Goal: Information Seeking & Learning: Learn about a topic

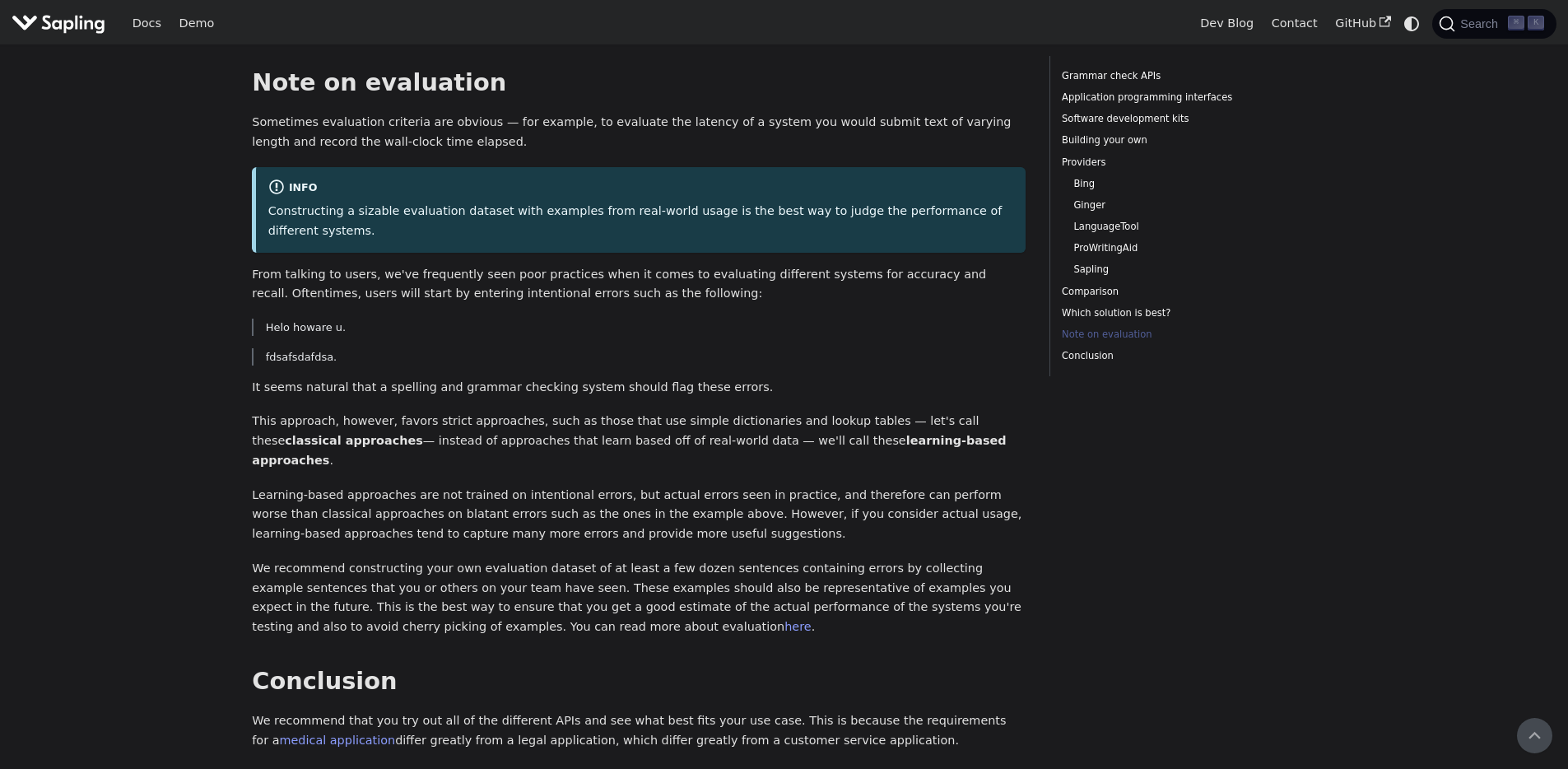
scroll to position [4189, 0]
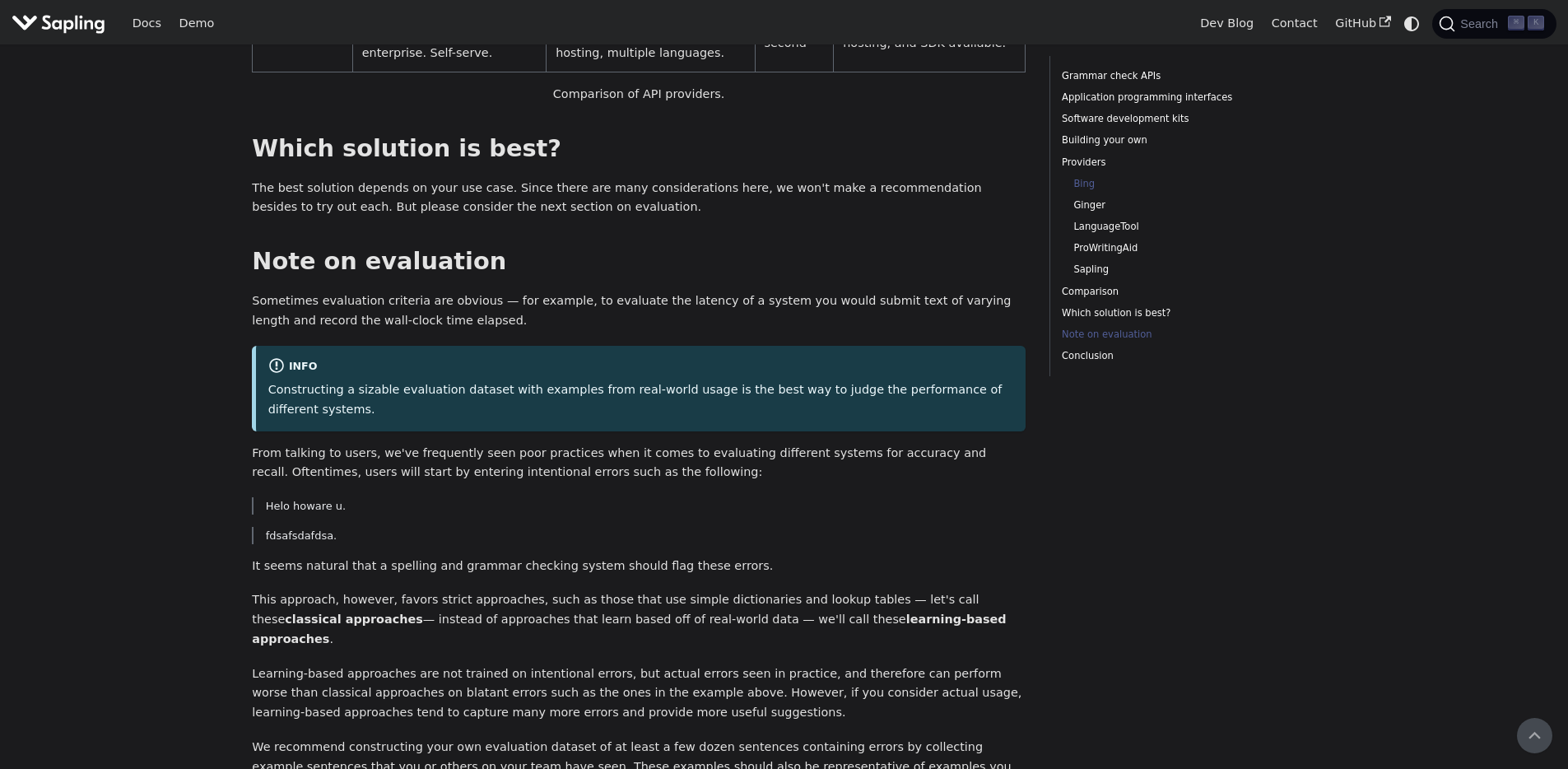
click at [1084, 185] on link "Bing" at bounding box center [1176, 184] width 206 height 16
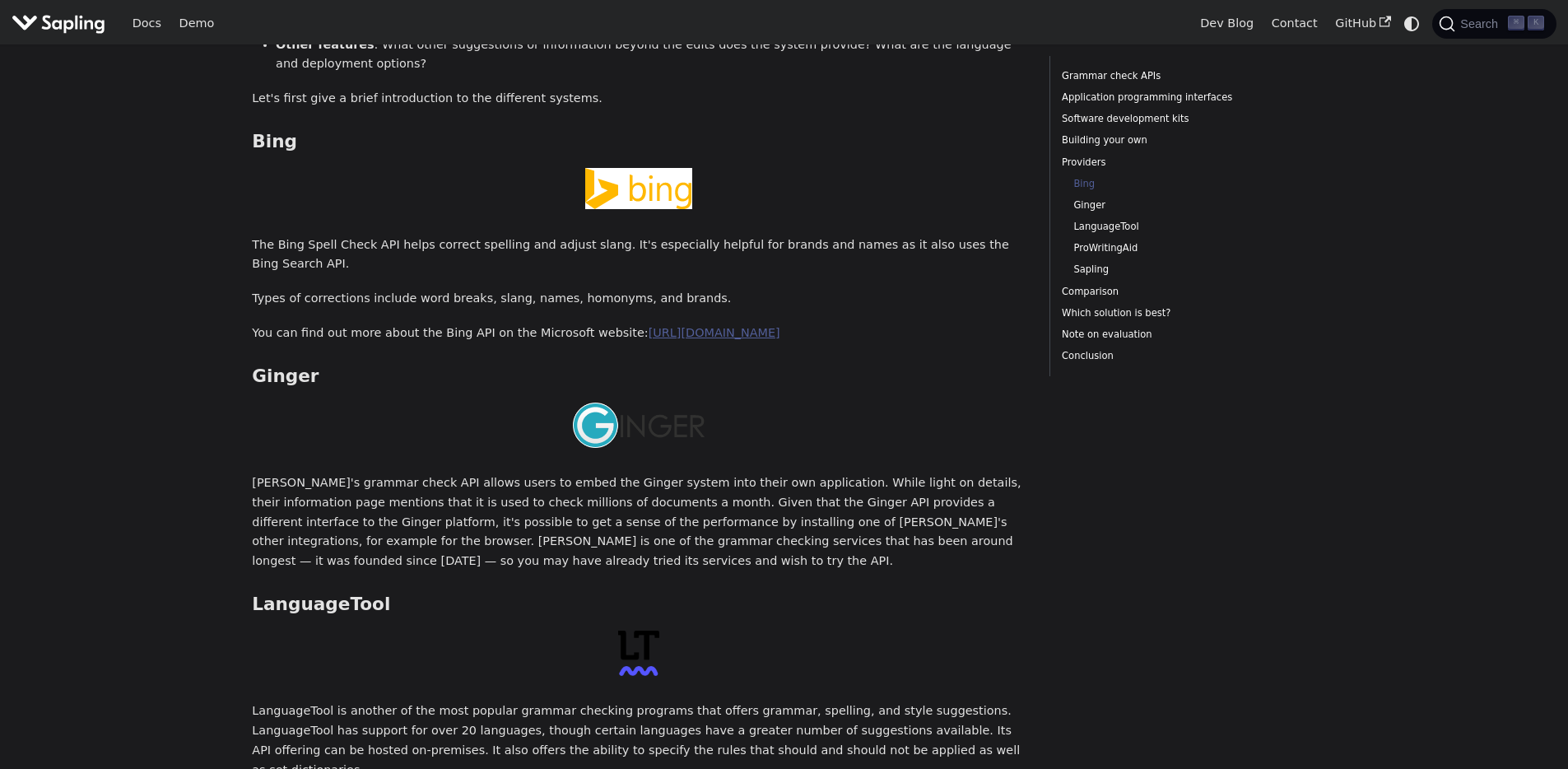
click at [733, 326] on link "[URL][DOMAIN_NAME]" at bounding box center [714, 333] width 132 height 13
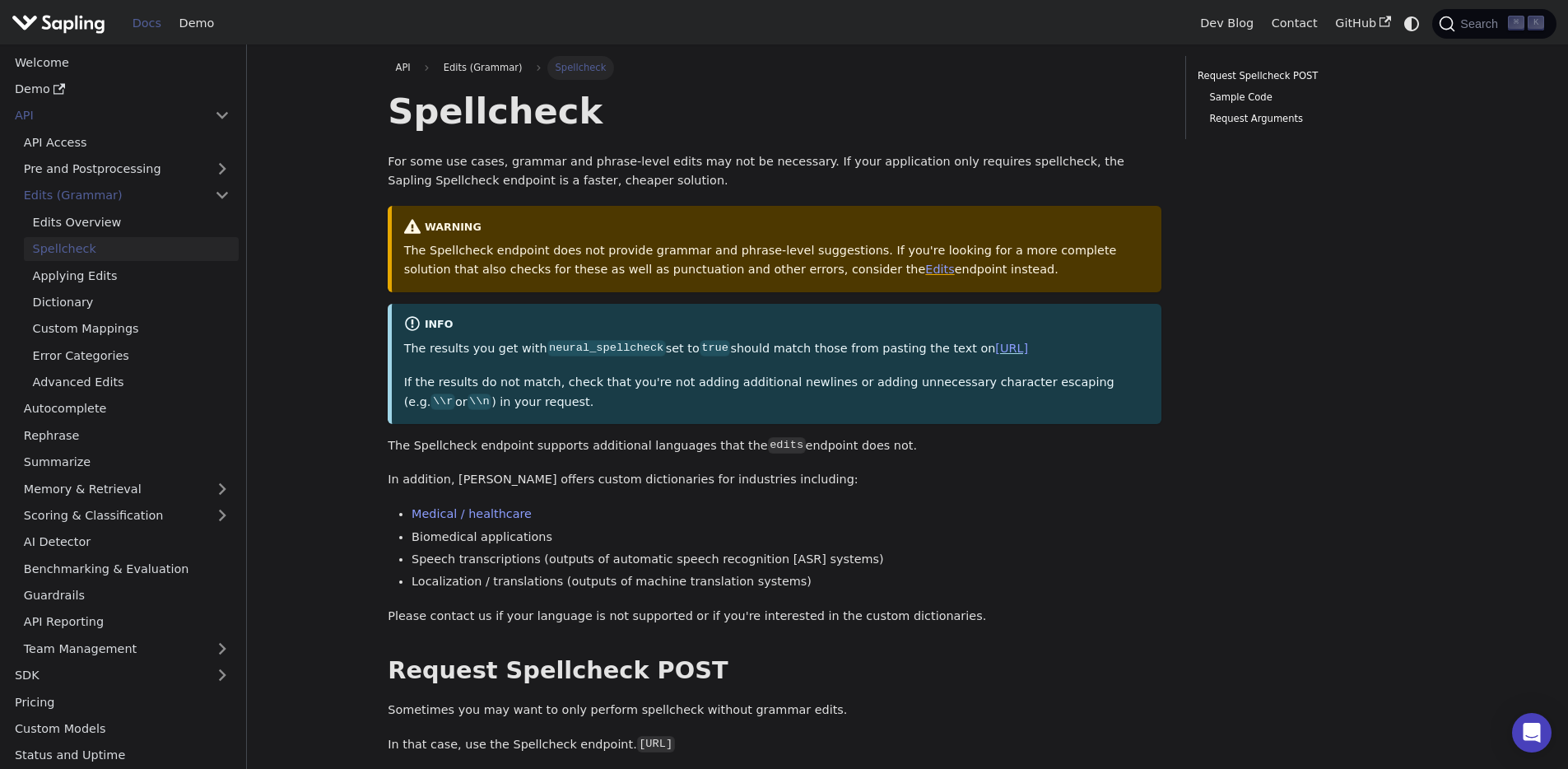
click at [56, 27] on img "Main" at bounding box center [58, 23] width 94 height 24
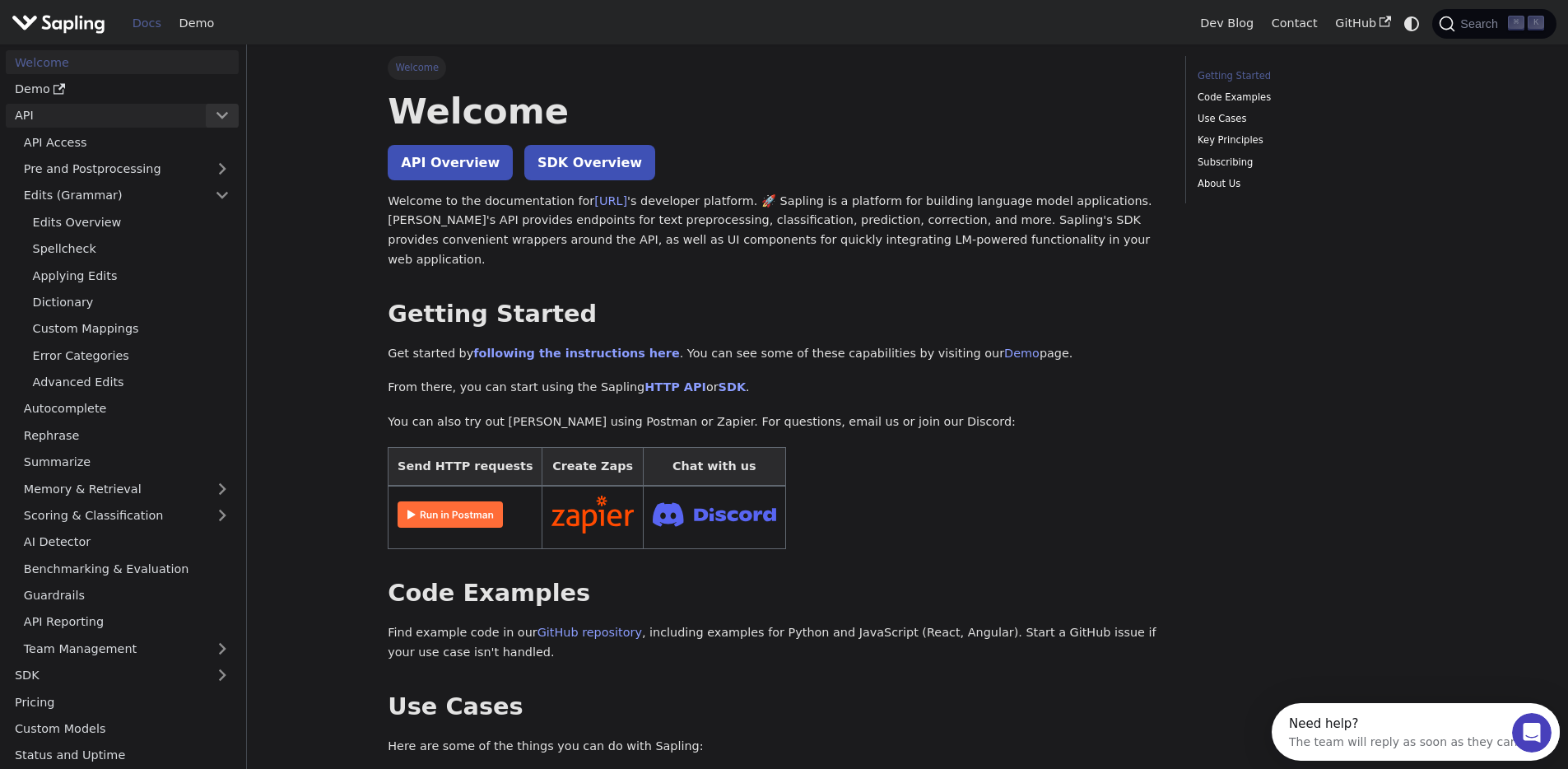
click at [221, 117] on button "Collapse sidebar category 'API'" at bounding box center [223, 116] width 33 height 24
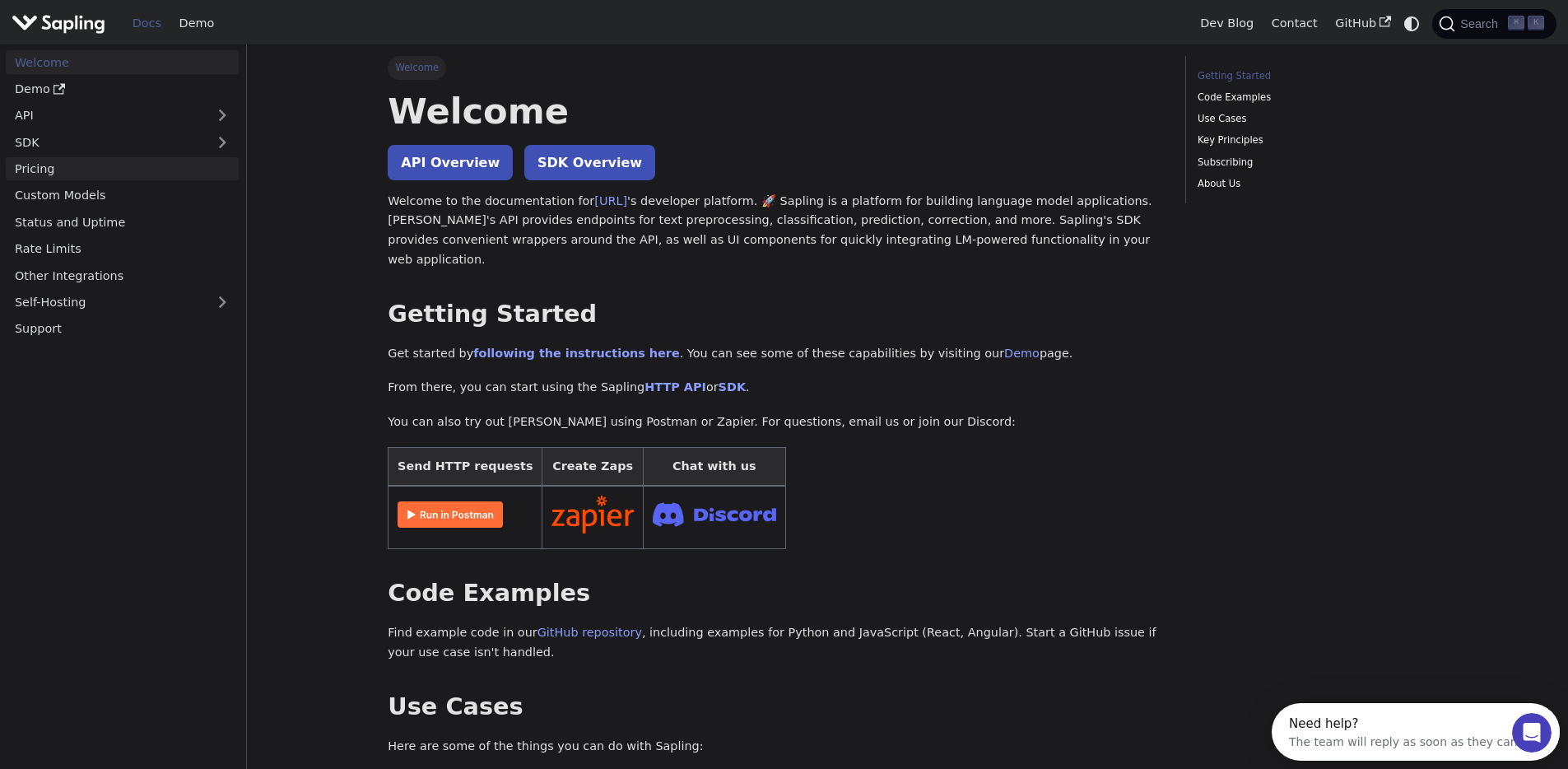
click at [31, 173] on link "Pricing" at bounding box center [122, 169] width 233 height 24
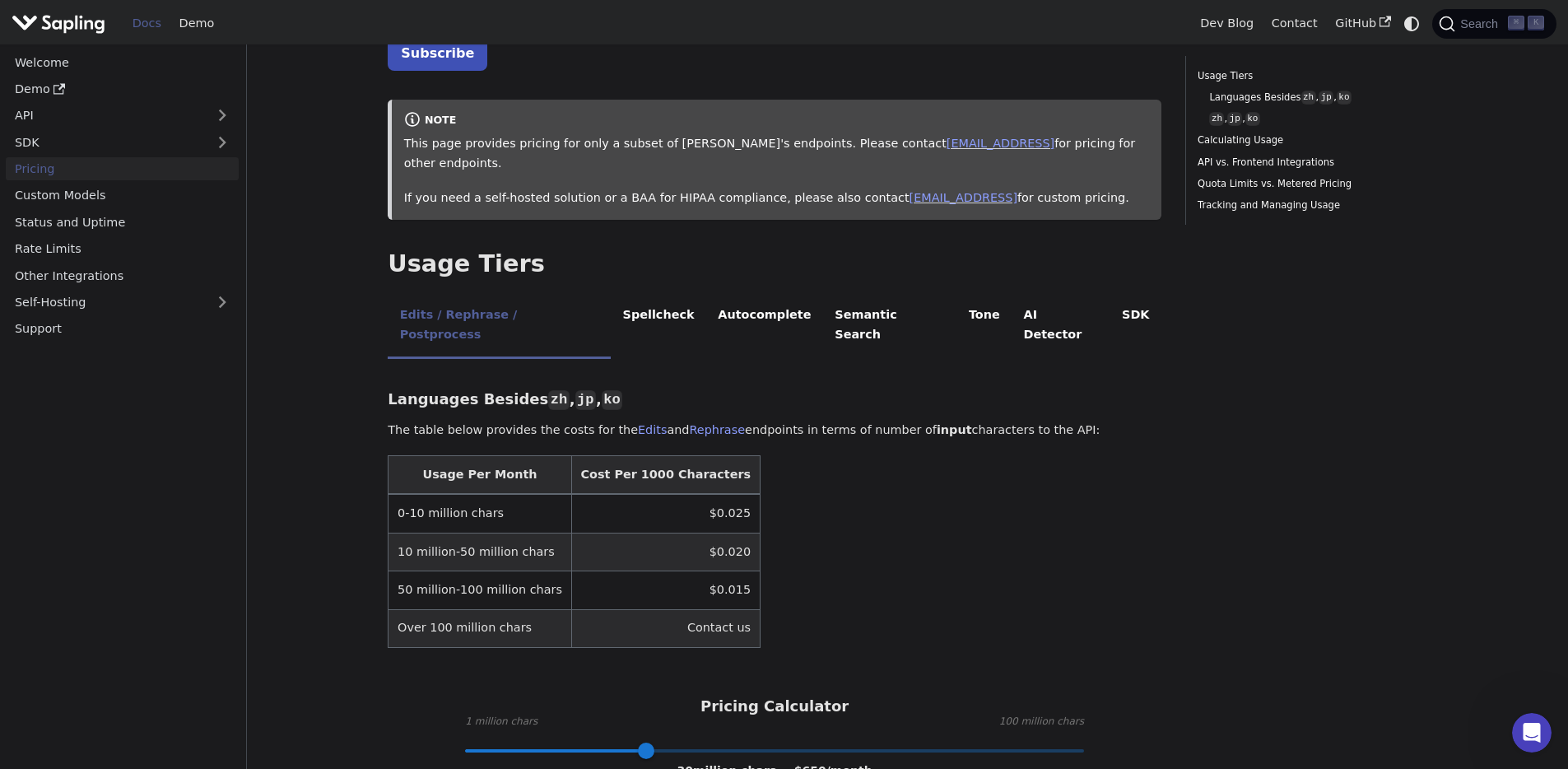
scroll to position [240, 0]
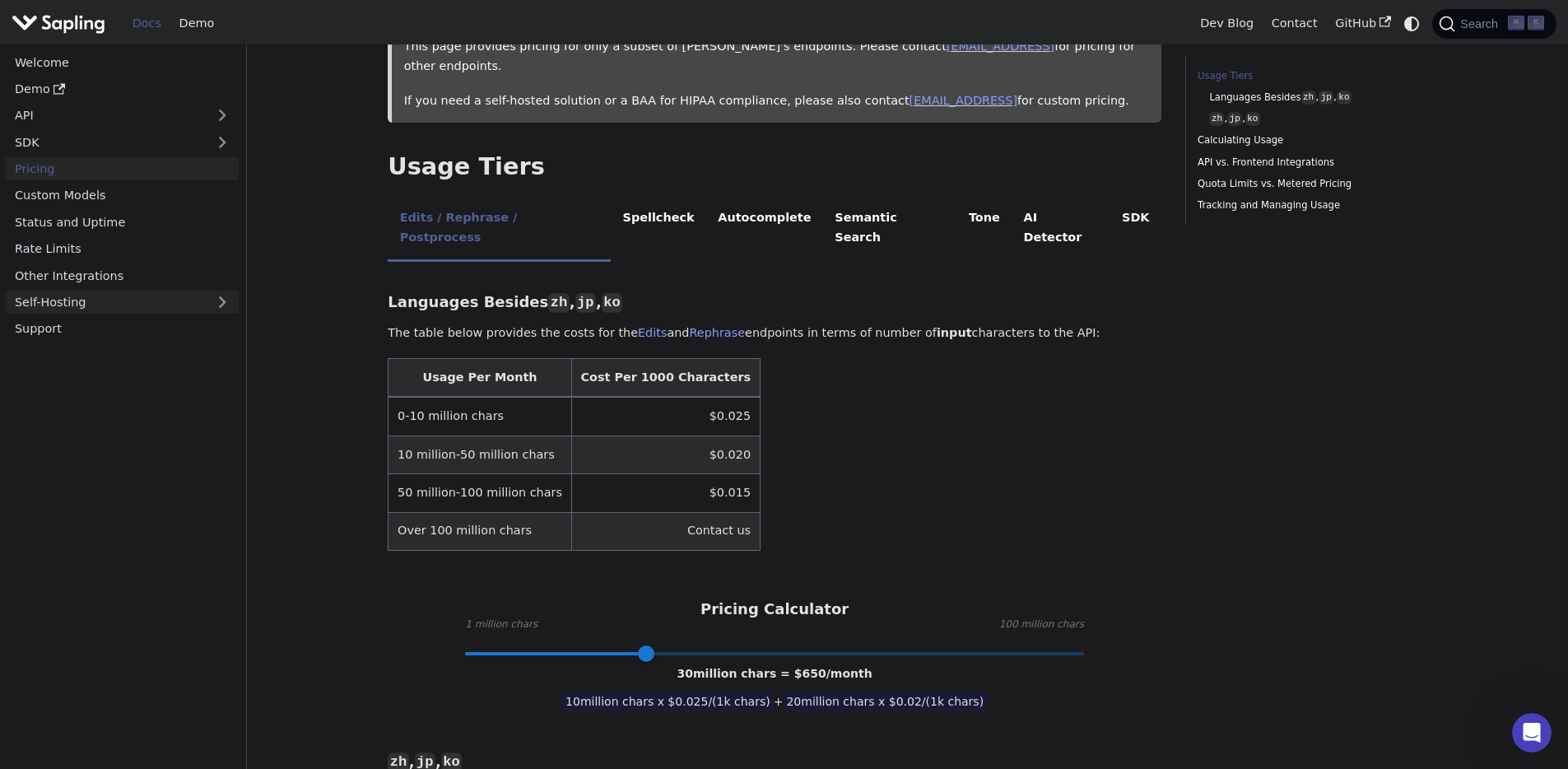
click at [87, 305] on link "Self-Hosting" at bounding box center [122, 303] width 233 height 24
click at [61, 336] on link "Overview" at bounding box center [127, 329] width 224 height 24
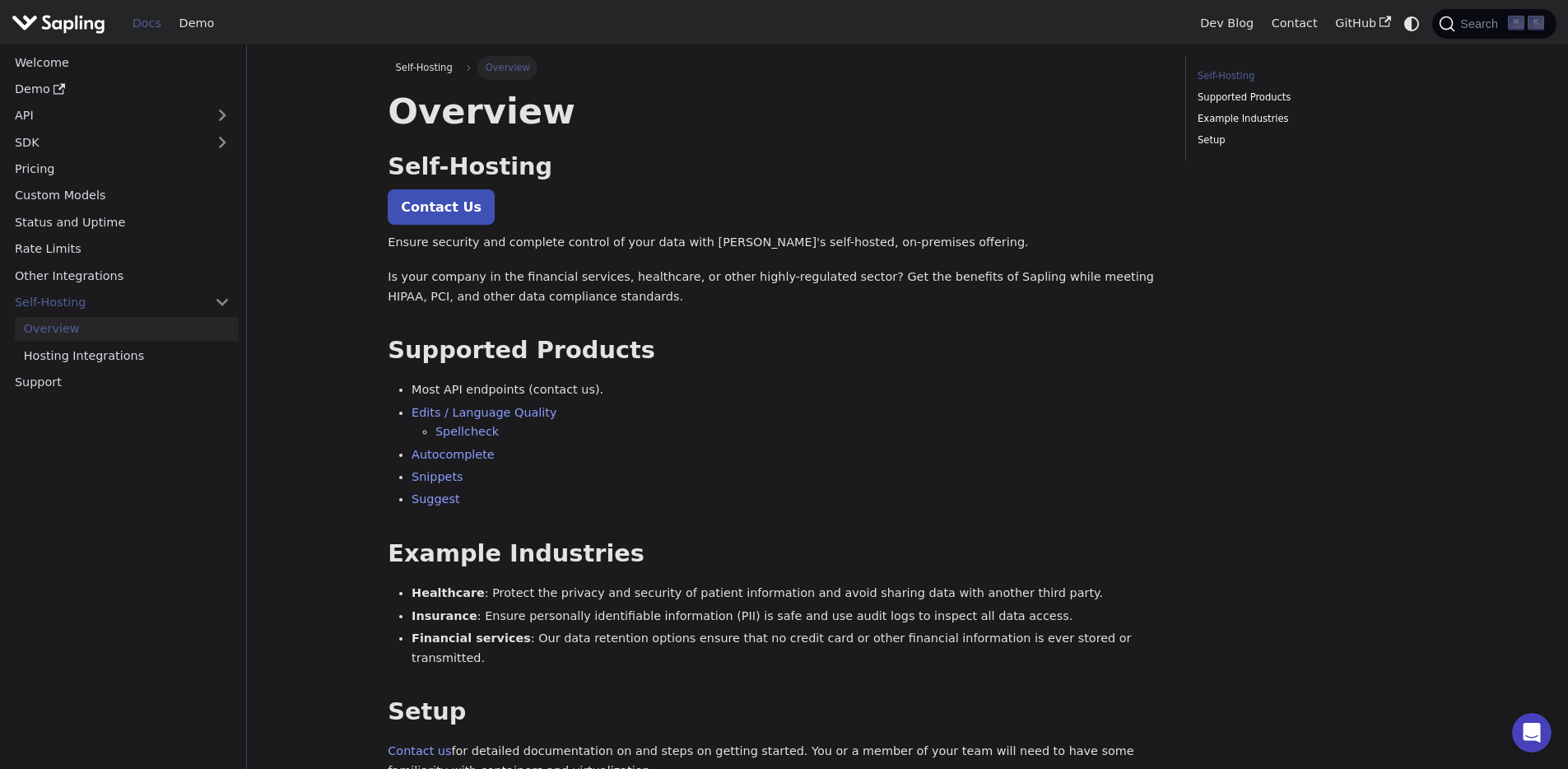
scroll to position [240, 0]
